Goal: Transaction & Acquisition: Purchase product/service

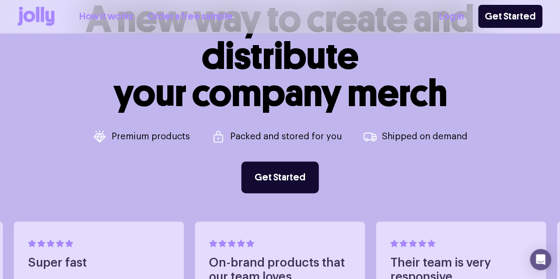
click at [231, 16] on link "Order a free sample" at bounding box center [189, 16] width 85 height 15
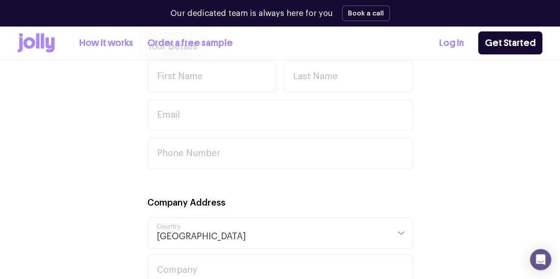
scroll to position [266, 0]
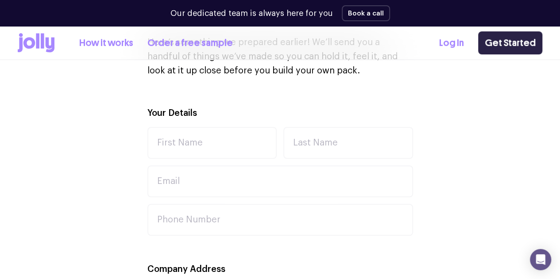
click at [501, 42] on link "Get Started" at bounding box center [510, 42] width 64 height 23
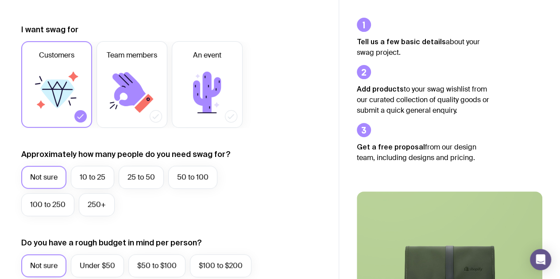
scroll to position [133, 0]
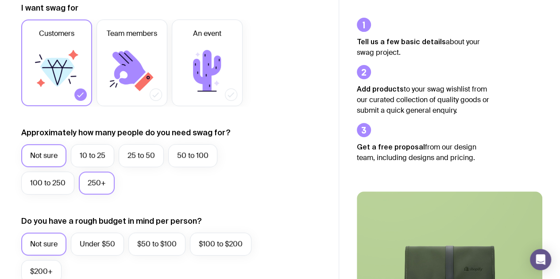
click at [103, 190] on label "250+" at bounding box center [97, 183] width 36 height 23
click at [0, 0] on input "250+" at bounding box center [0, 0] width 0 height 0
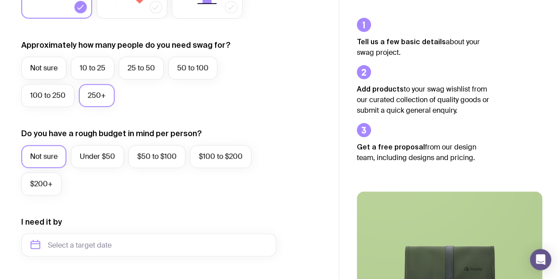
scroll to position [221, 0]
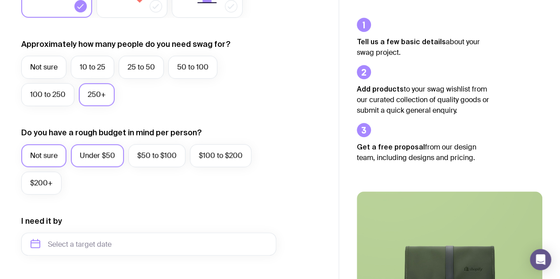
click at [112, 161] on label "Under $50" at bounding box center [97, 155] width 53 height 23
click at [0, 0] on input "Under $50" at bounding box center [0, 0] width 0 height 0
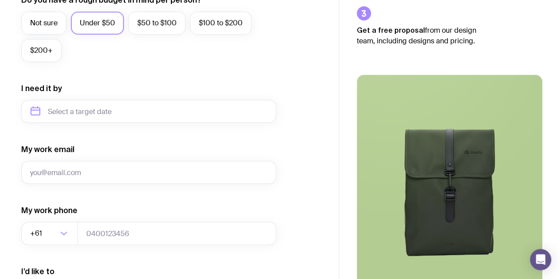
scroll to position [473, 0]
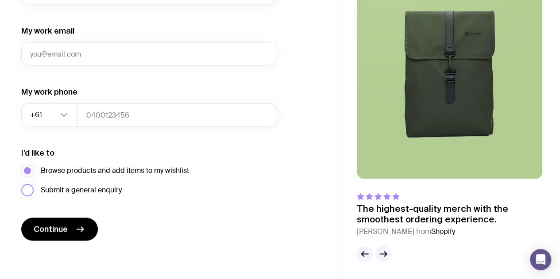
click at [114, 195] on span "Submit a general enquiry" at bounding box center [81, 190] width 81 height 11
click at [0, 0] on input "Submit a general enquiry" at bounding box center [0, 0] width 0 height 0
click at [380, 255] on icon "button" at bounding box center [383, 254] width 11 height 11
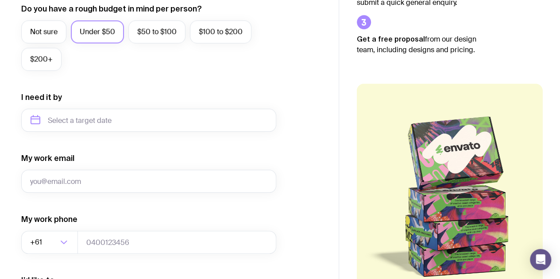
scroll to position [207, 0]
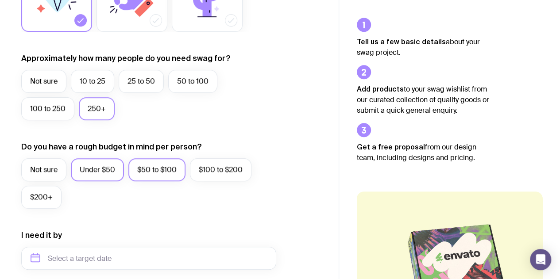
click at [182, 167] on label "$50 to $100" at bounding box center [156, 170] width 57 height 23
click at [0, 0] on input "$50 to $100" at bounding box center [0, 0] width 0 height 0
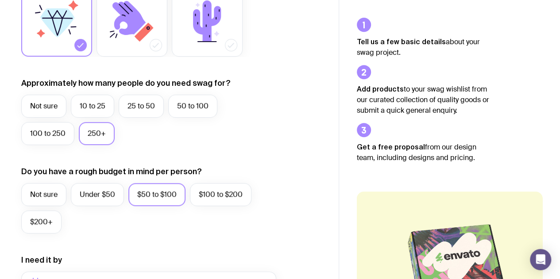
scroll to position [296, 0]
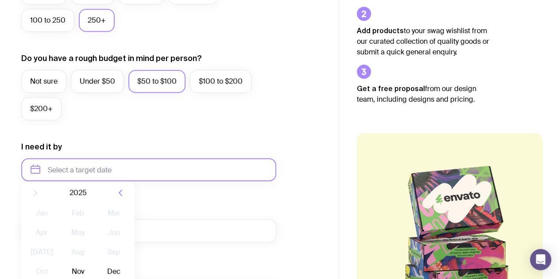
click at [226, 168] on input "text" at bounding box center [148, 170] width 255 height 23
click at [271, 105] on div "Not sure Under $50 $50 to $100 $100 to $200 $200+" at bounding box center [148, 97] width 255 height 55
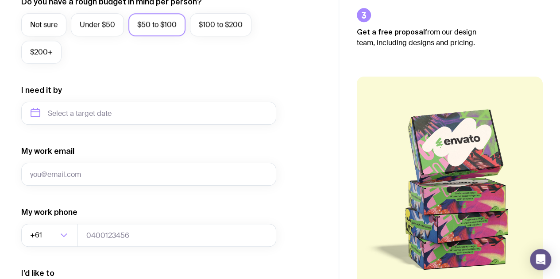
scroll to position [384, 0]
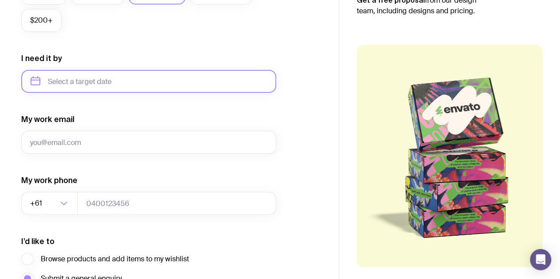
click at [209, 80] on input "text" at bounding box center [148, 81] width 255 height 23
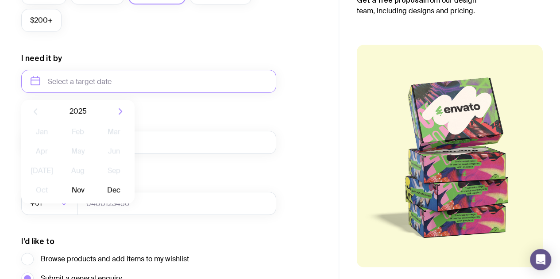
click at [281, 117] on div "I want swag for Customers Team members An event Approximately how many people d…" at bounding box center [169, 40] width 296 height 578
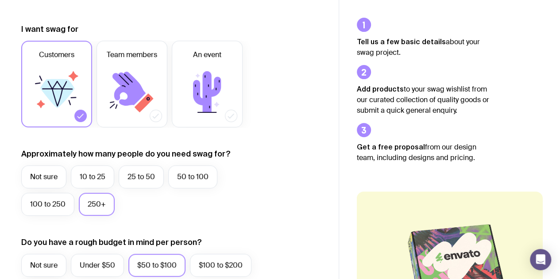
scroll to position [0, 0]
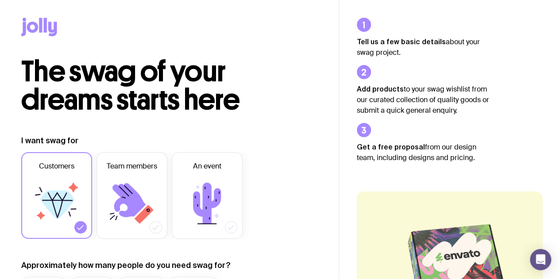
click at [45, 26] on icon at bounding box center [45, 25] width 3 height 15
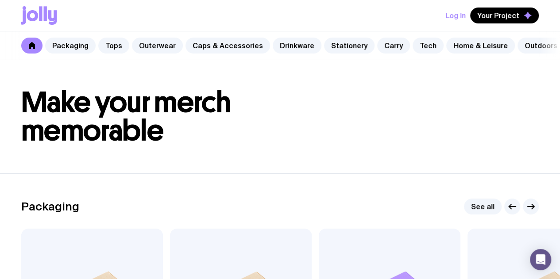
scroll to position [133, 0]
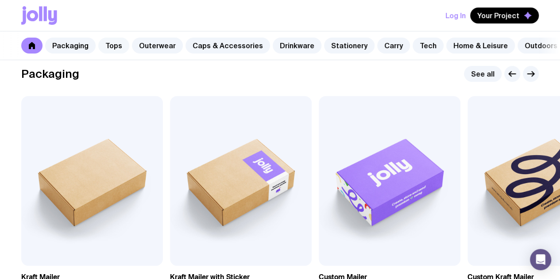
click at [124, 41] on link "Tops" at bounding box center [113, 46] width 31 height 16
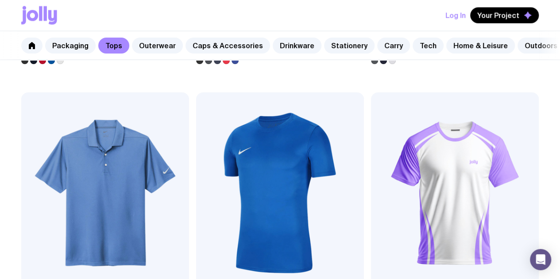
scroll to position [944, 0]
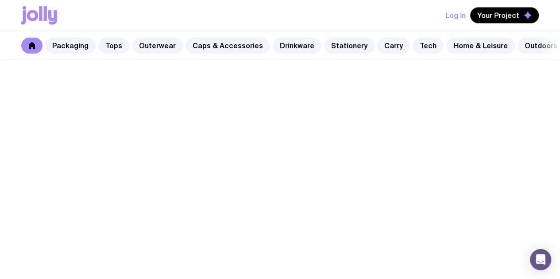
scroll to position [133, 0]
